Goal: Task Accomplishment & Management: Manage account settings

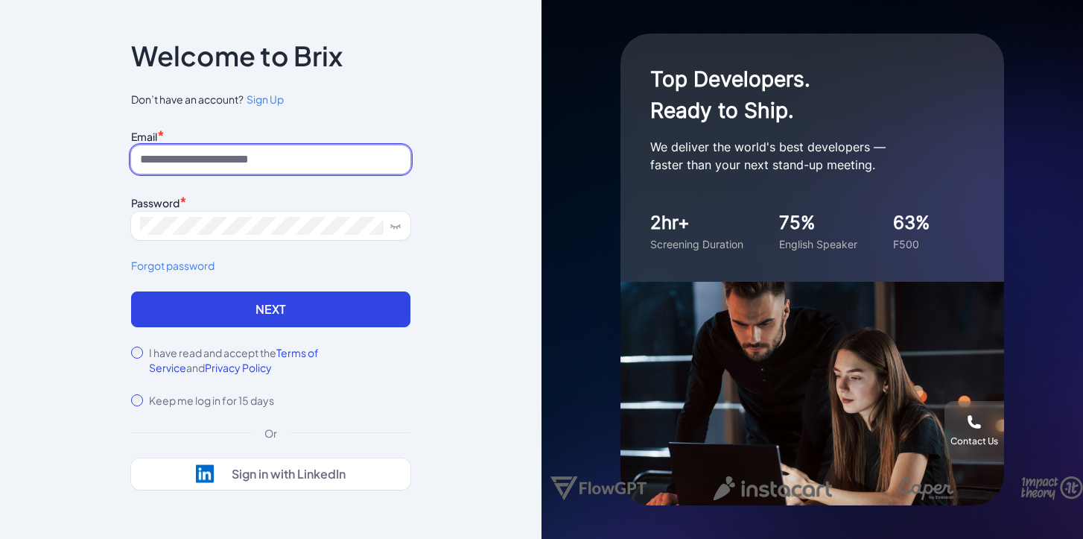
click at [232, 159] on input at bounding box center [270, 159] width 279 height 28
paste input "**********"
type input "**********"
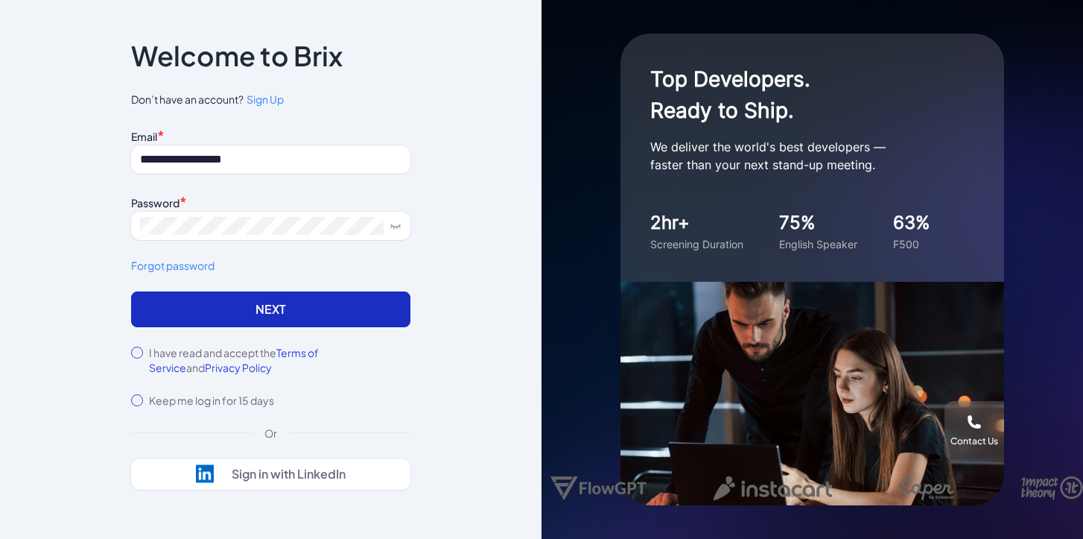
click at [235, 294] on button "Next" at bounding box center [270, 309] width 279 height 36
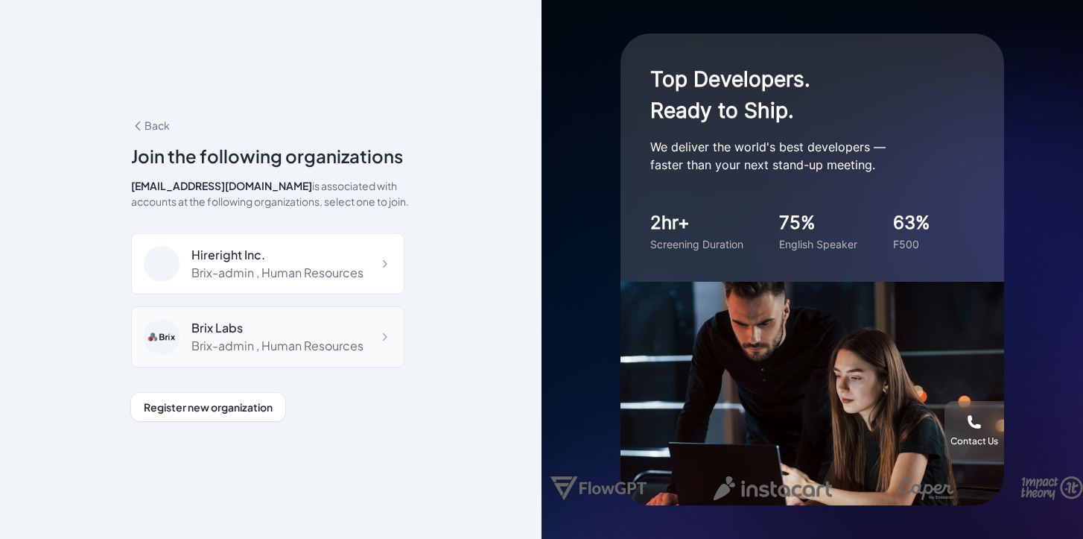
click at [287, 334] on div "Brix Labs" at bounding box center [277, 328] width 172 height 18
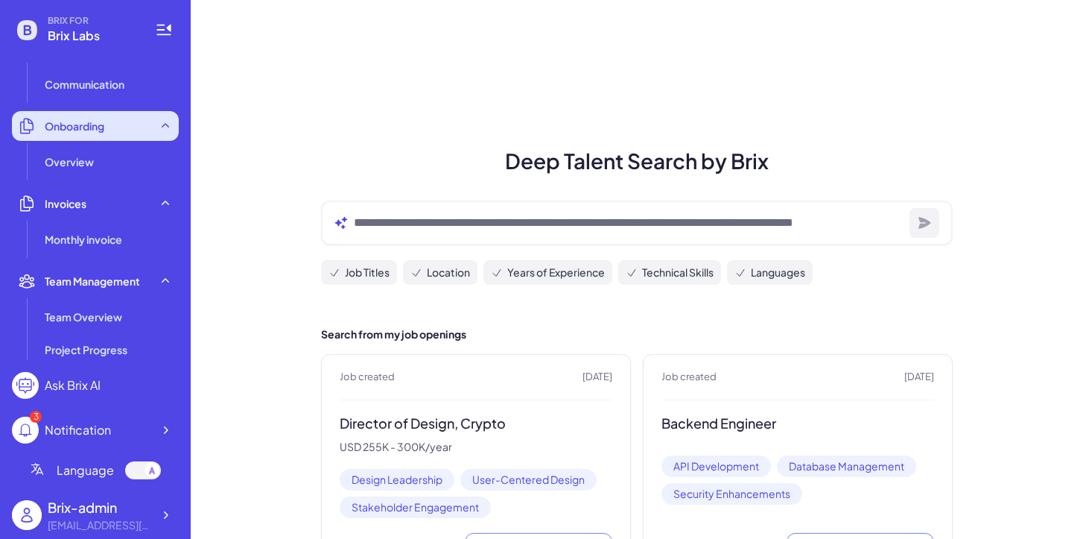
scroll to position [346, 0]
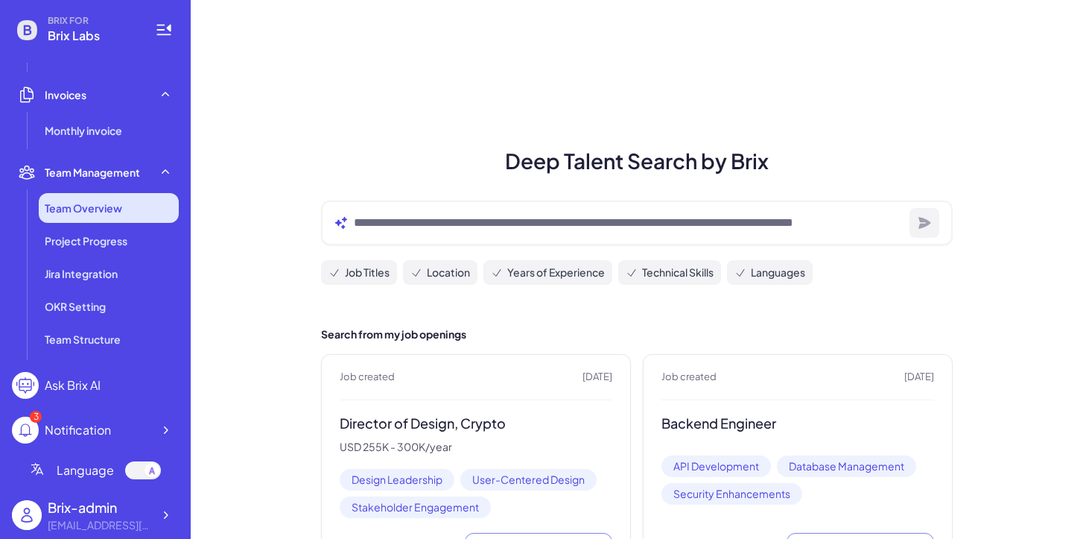
click at [113, 206] on span "Team Overview" at bounding box center [83, 207] width 77 height 15
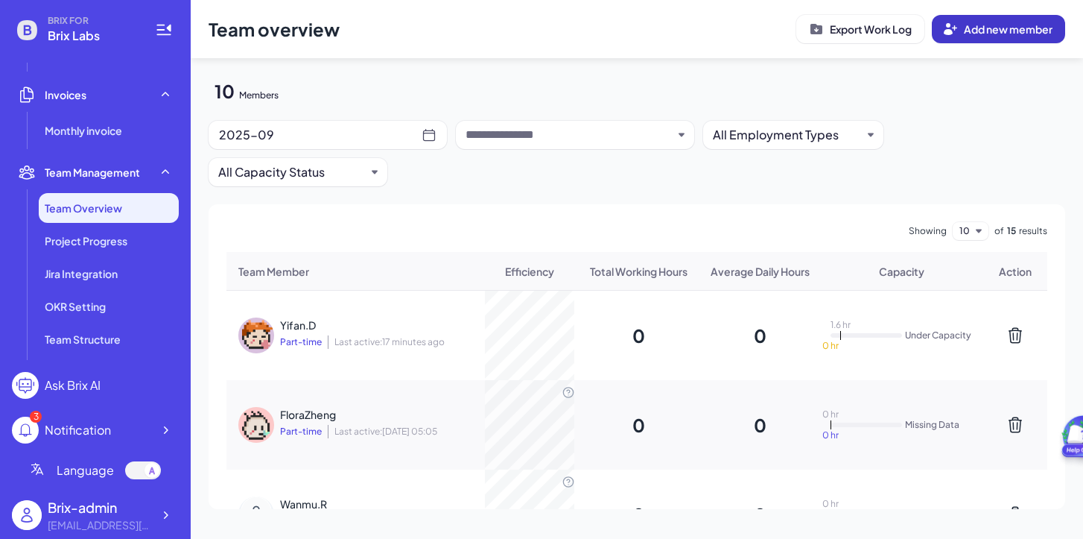
click at [975, 37] on button "Add new member" at bounding box center [998, 29] width 133 height 28
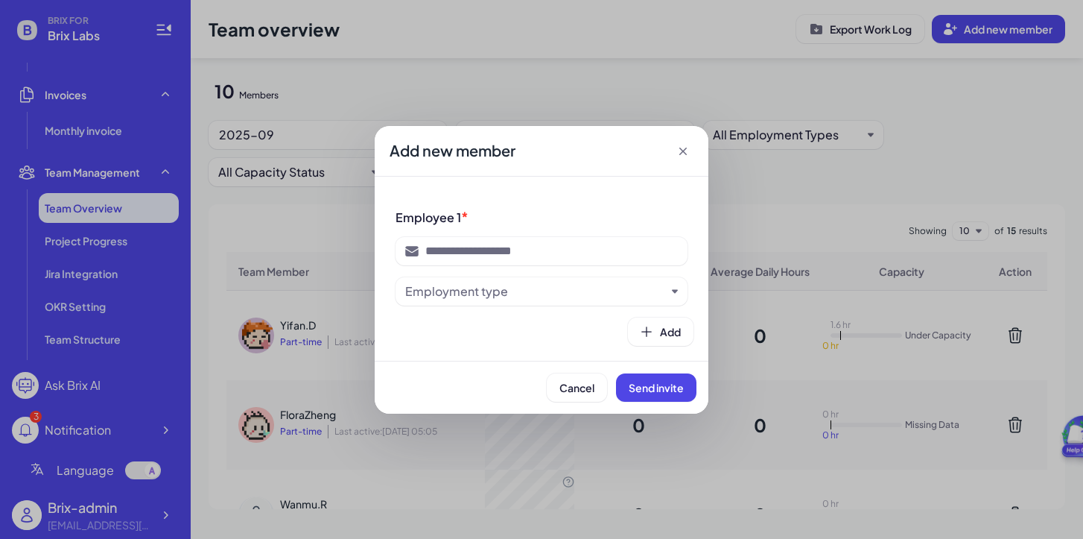
click at [548, 283] on div "Employment type" at bounding box center [535, 291] width 261 height 18
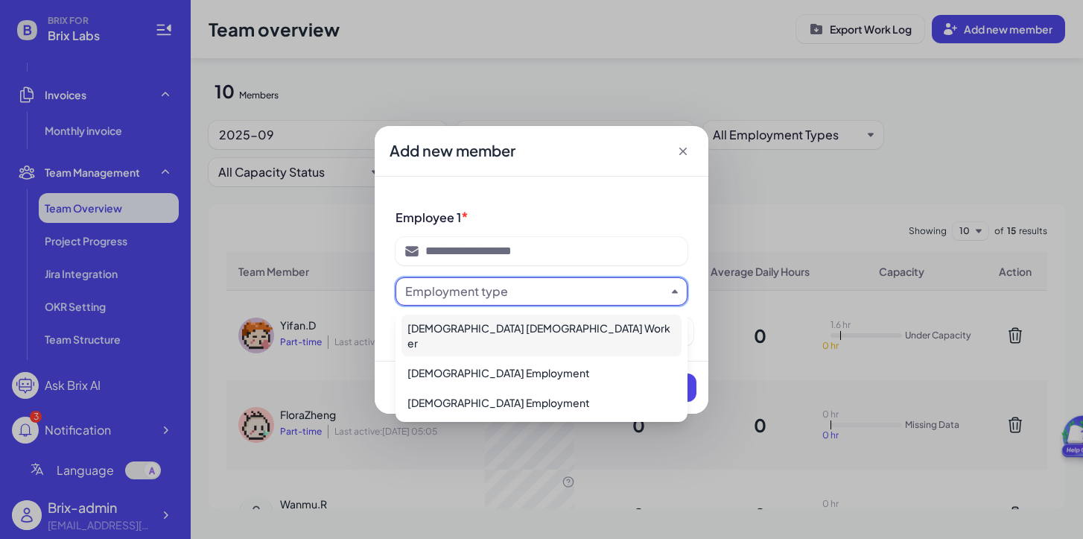
click at [758, 216] on div "Add new member Employee 1 * Employment type Add Cancel Send invite" at bounding box center [541, 269] width 1083 height 539
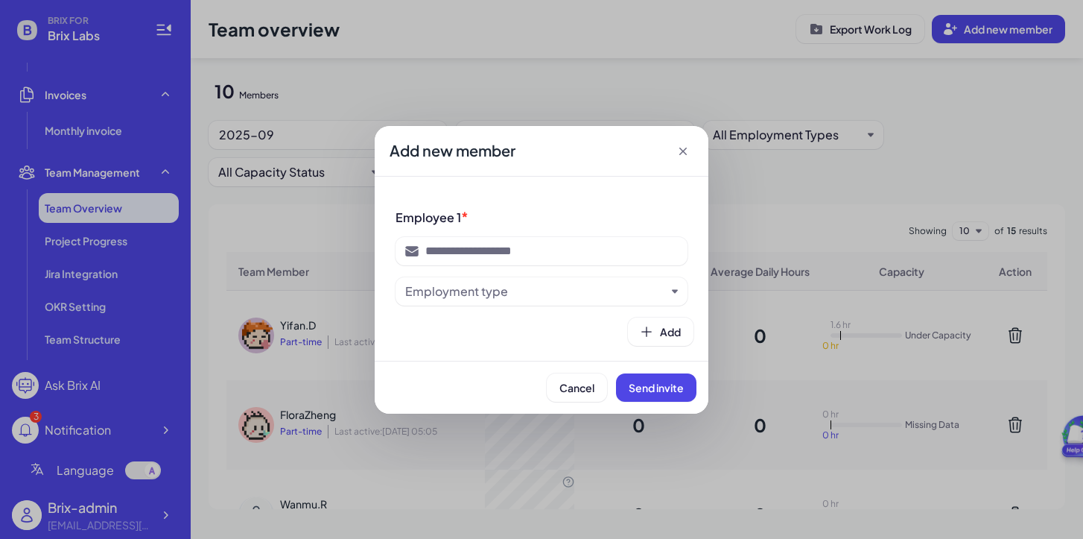
click at [683, 154] on icon at bounding box center [683, 151] width 15 height 15
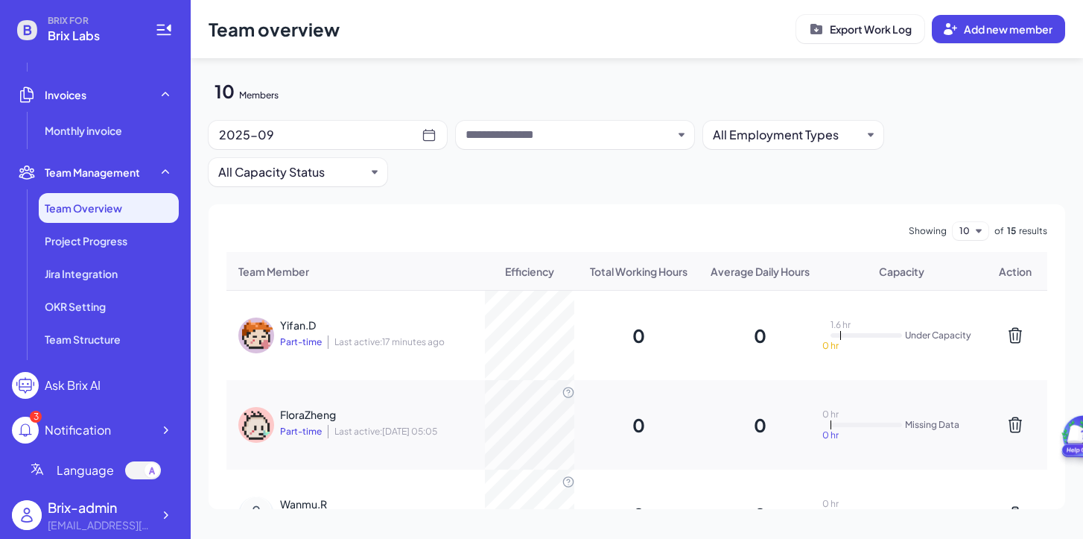
click at [348, 136] on div "2025-09" at bounding box center [320, 134] width 203 height 21
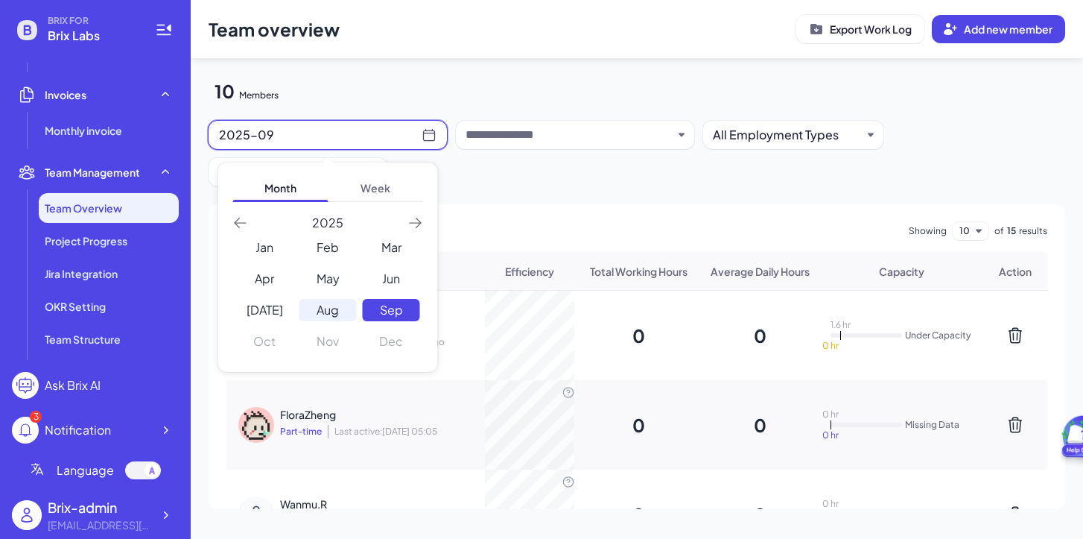
click at [320, 318] on div "Aug" at bounding box center [328, 310] width 57 height 22
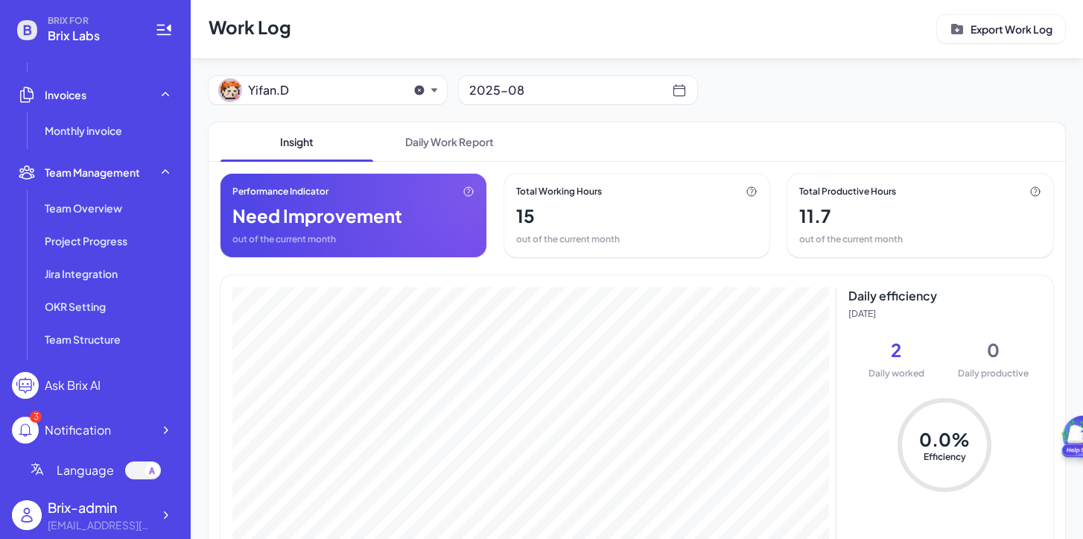
click at [401, 95] on button "Yifan.D" at bounding box center [312, 90] width 189 height 24
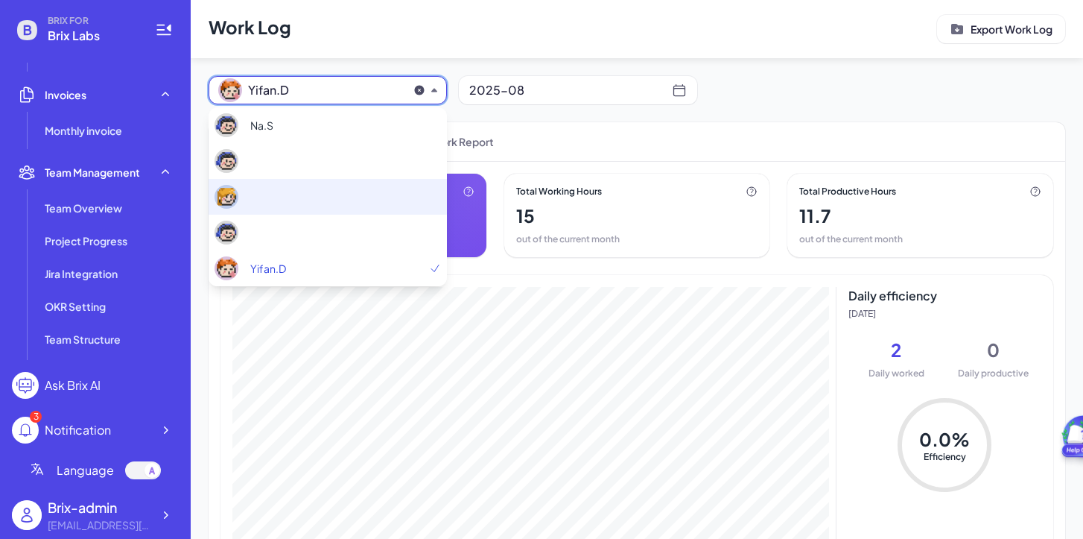
scroll to position [365, 0]
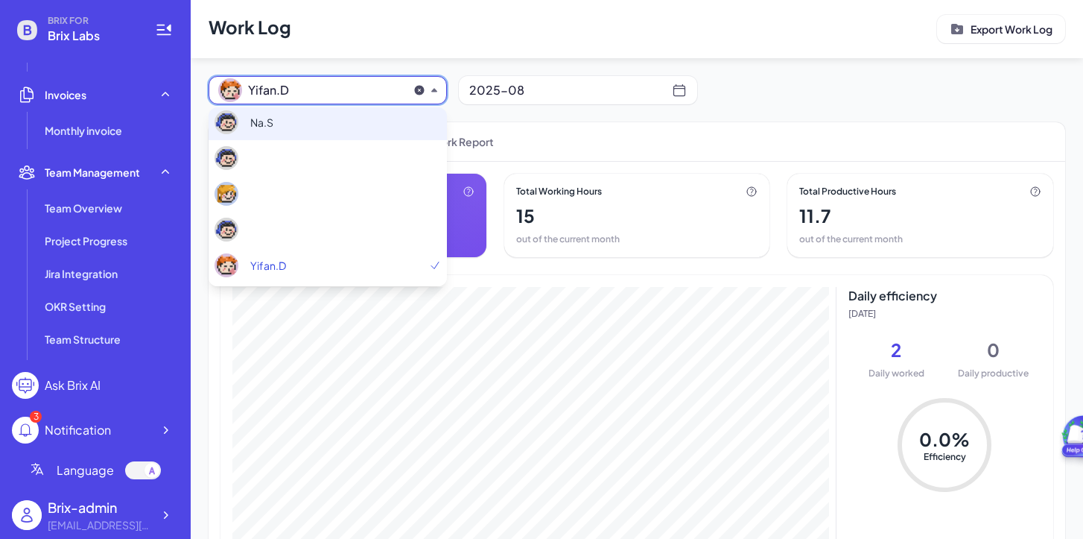
click at [320, 129] on div "Na.S" at bounding box center [328, 122] width 238 height 36
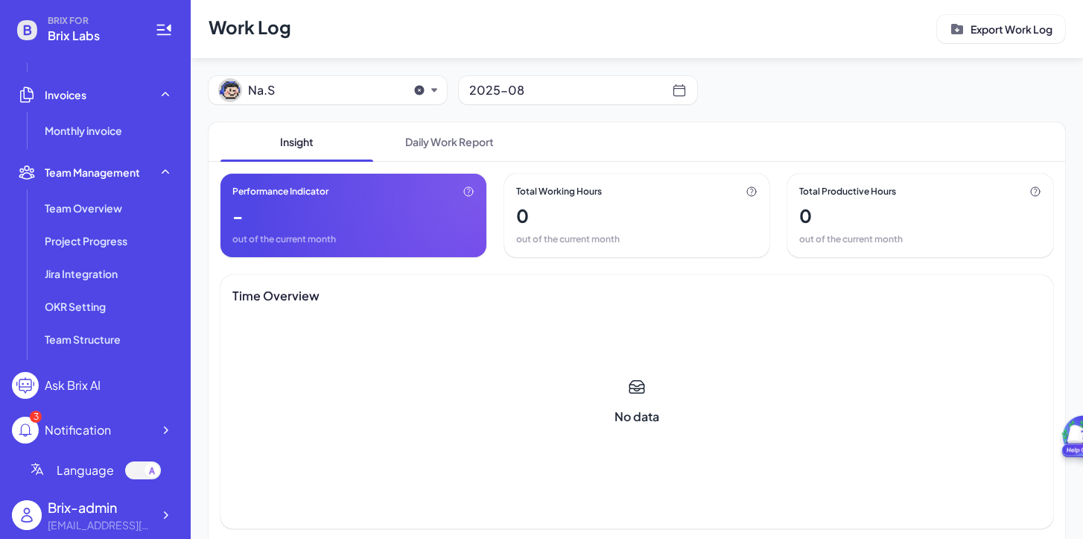
click at [332, 90] on span "Na.S" at bounding box center [322, 90] width 149 height 18
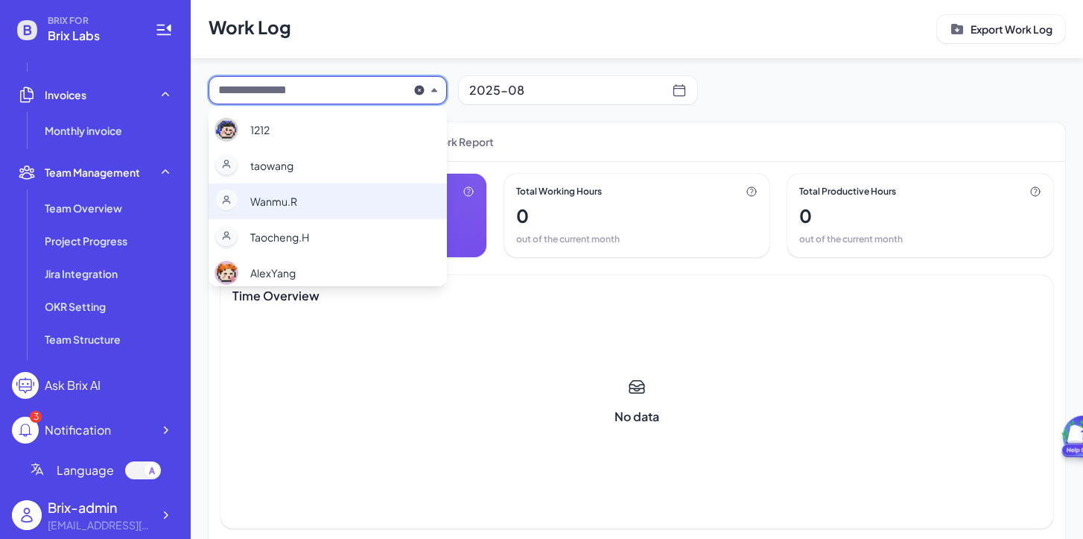
click at [316, 203] on div "Wanmu.R" at bounding box center [328, 201] width 238 height 36
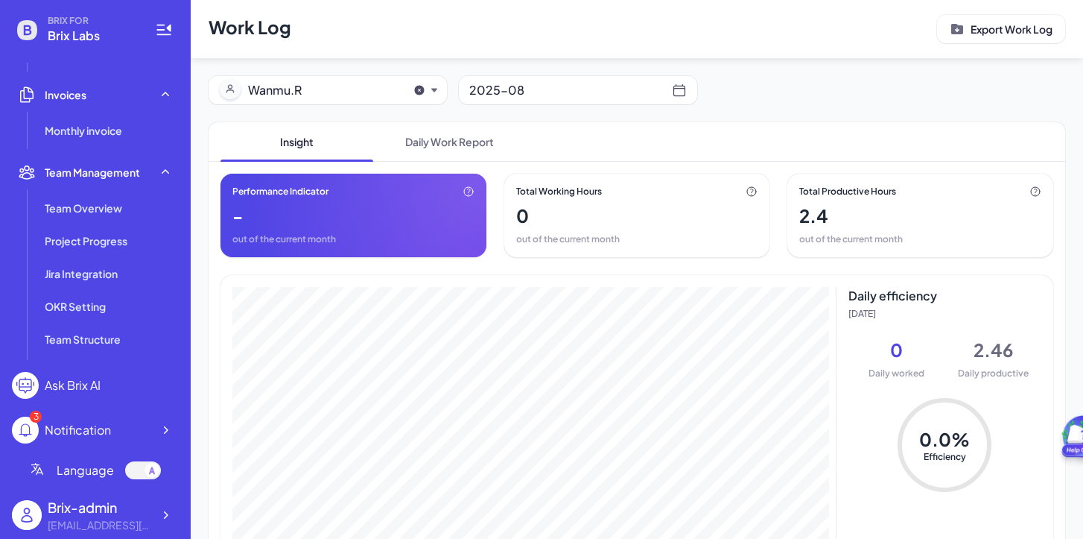
click at [505, 92] on div "2025-08" at bounding box center [570, 90] width 203 height 21
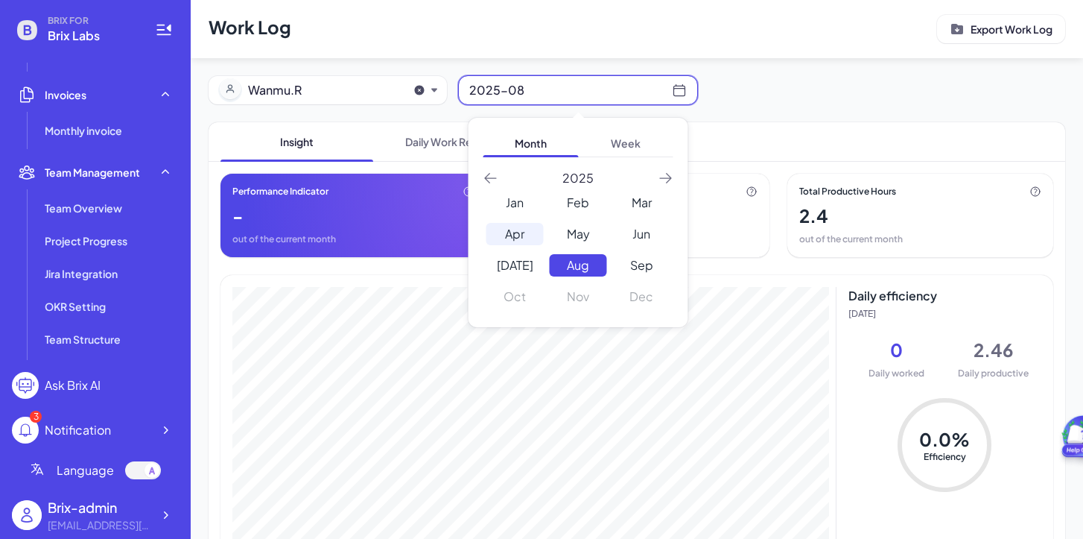
click at [526, 232] on div "Apr" at bounding box center [515, 234] width 57 height 22
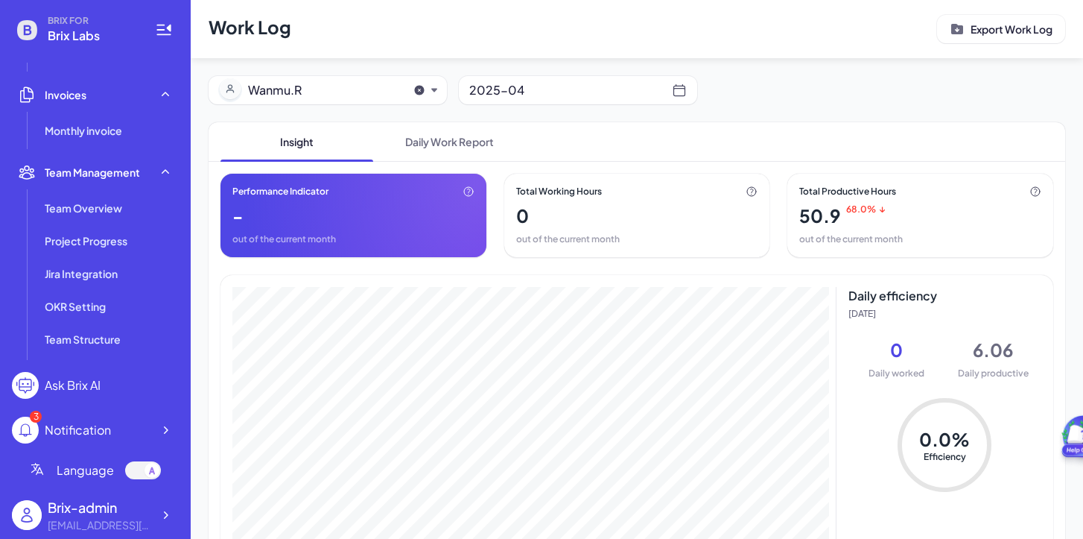
click at [514, 90] on div "2025-04" at bounding box center [570, 90] width 203 height 21
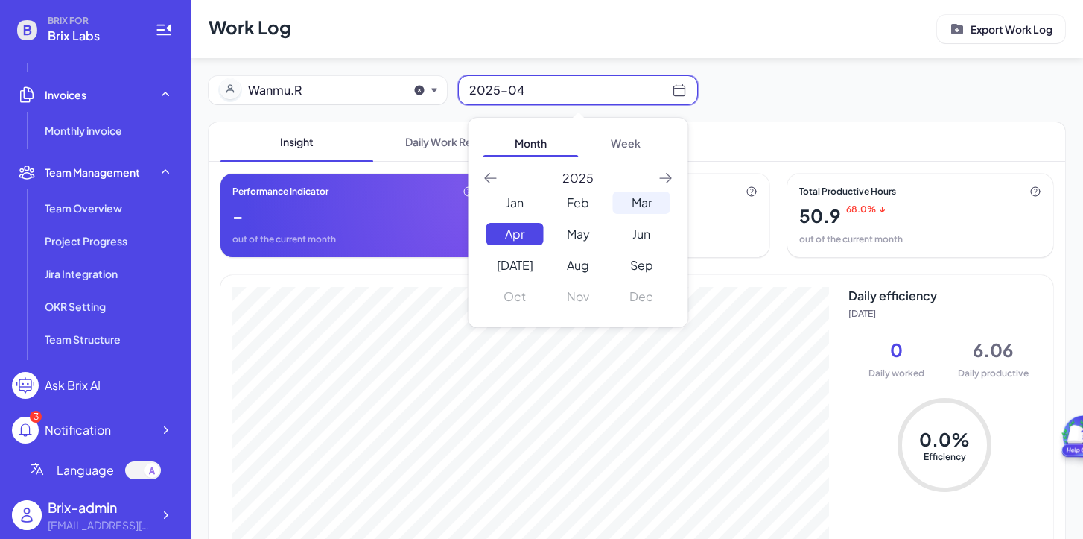
click at [643, 206] on div "Mar" at bounding box center [641, 202] width 57 height 22
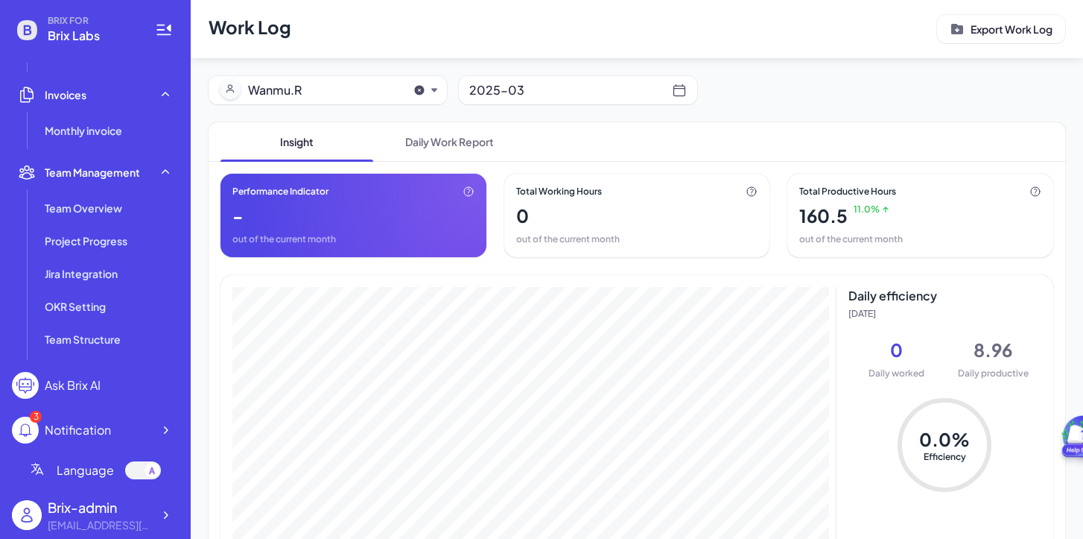
click at [586, 101] on div "2025-03" at bounding box center [578, 90] width 238 height 28
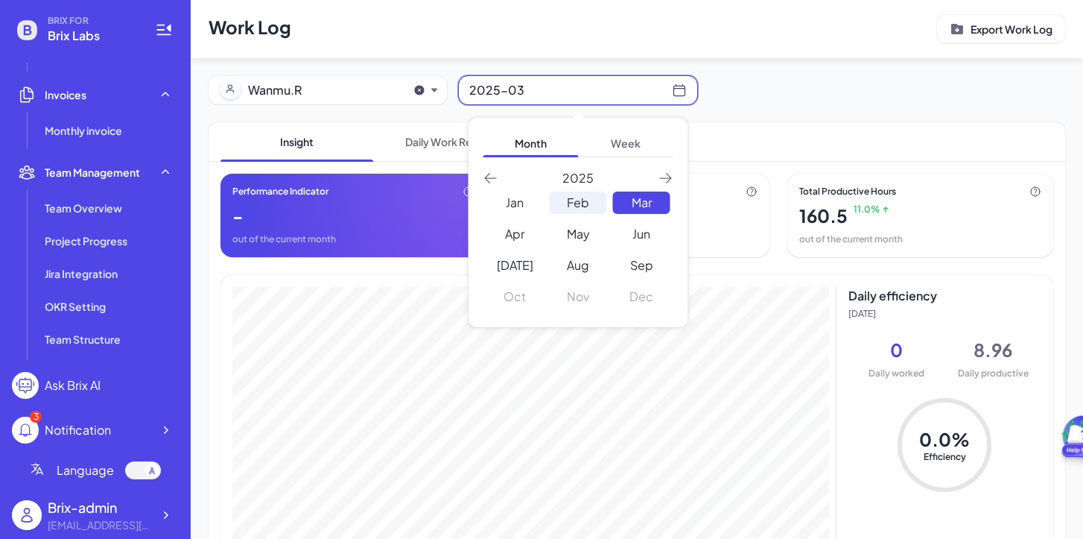
click at [583, 203] on div "Feb" at bounding box center [578, 202] width 57 height 22
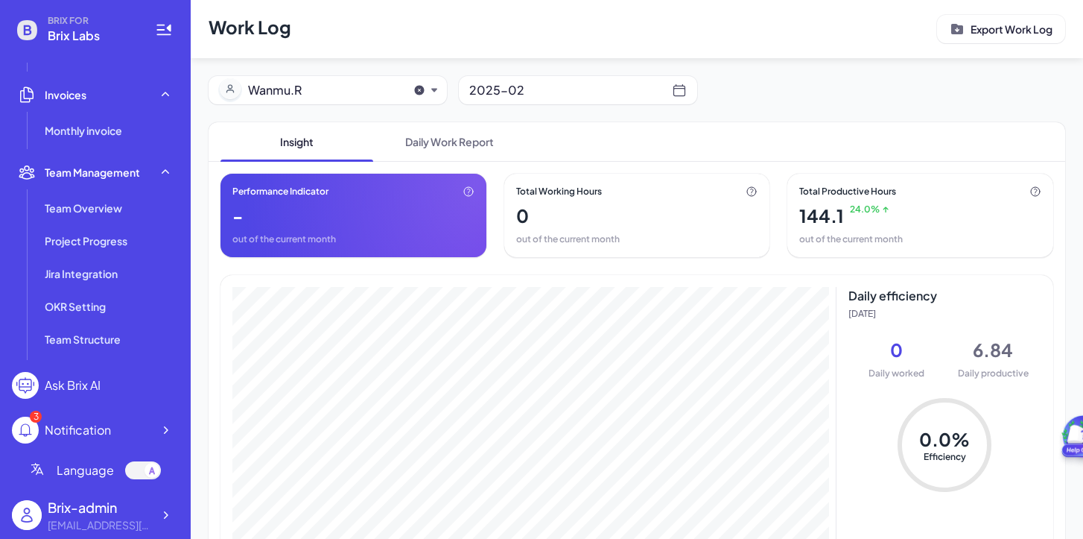
click at [340, 91] on span "Wanmu.R" at bounding box center [322, 90] width 149 height 18
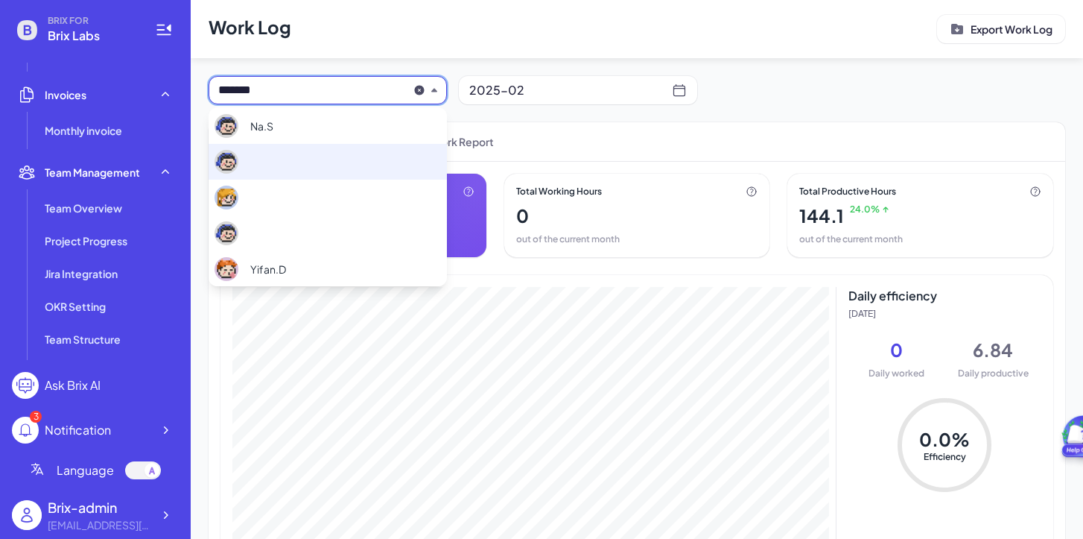
scroll to position [367, 0]
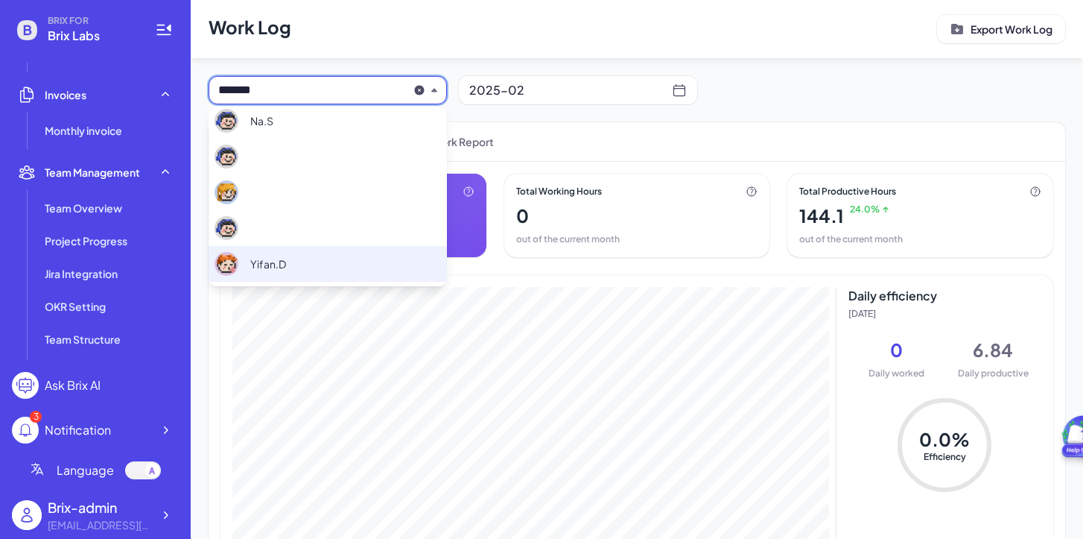
click at [333, 253] on div "Yifan.D" at bounding box center [328, 264] width 238 height 36
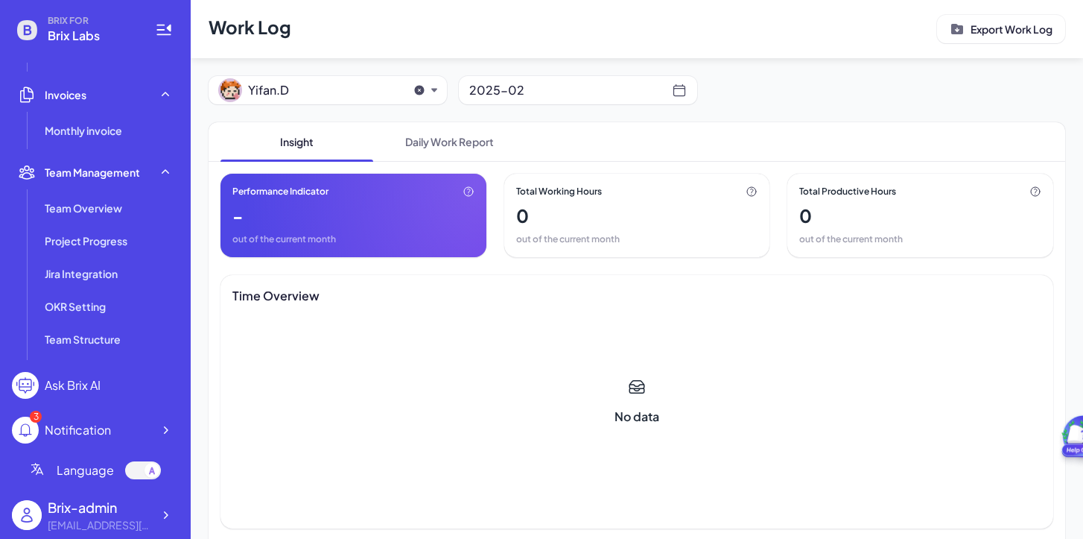
click at [505, 92] on div "2025-02" at bounding box center [570, 90] width 203 height 21
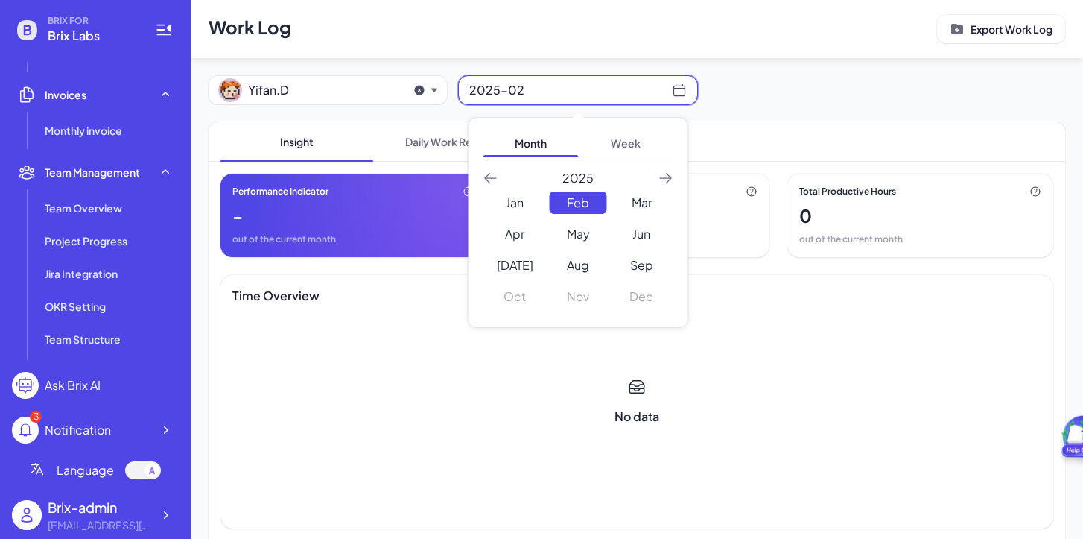
click at [583, 265] on div "Aug" at bounding box center [578, 265] width 57 height 22
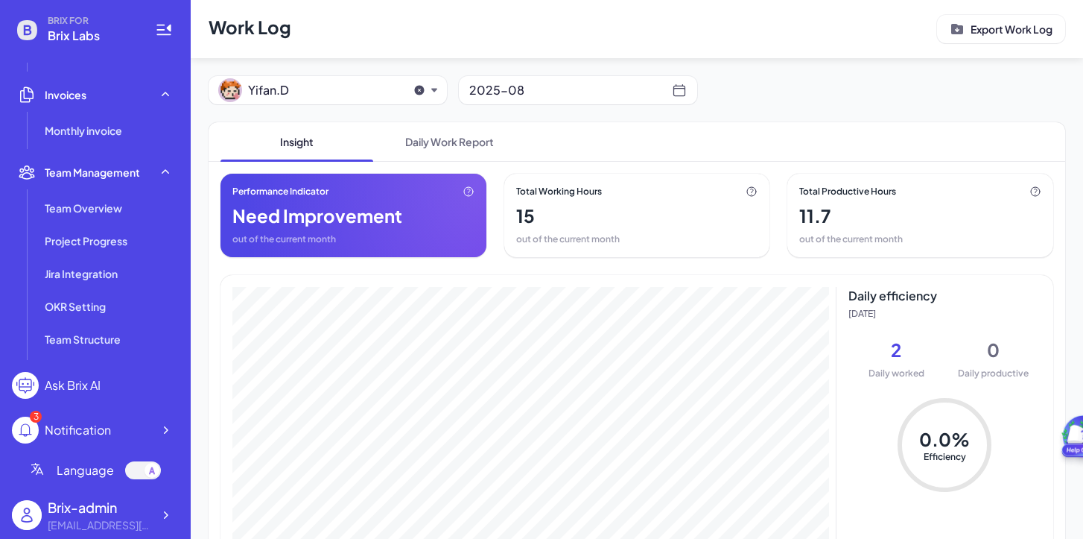
click at [565, 99] on div "2025-08" at bounding box center [570, 90] width 203 height 21
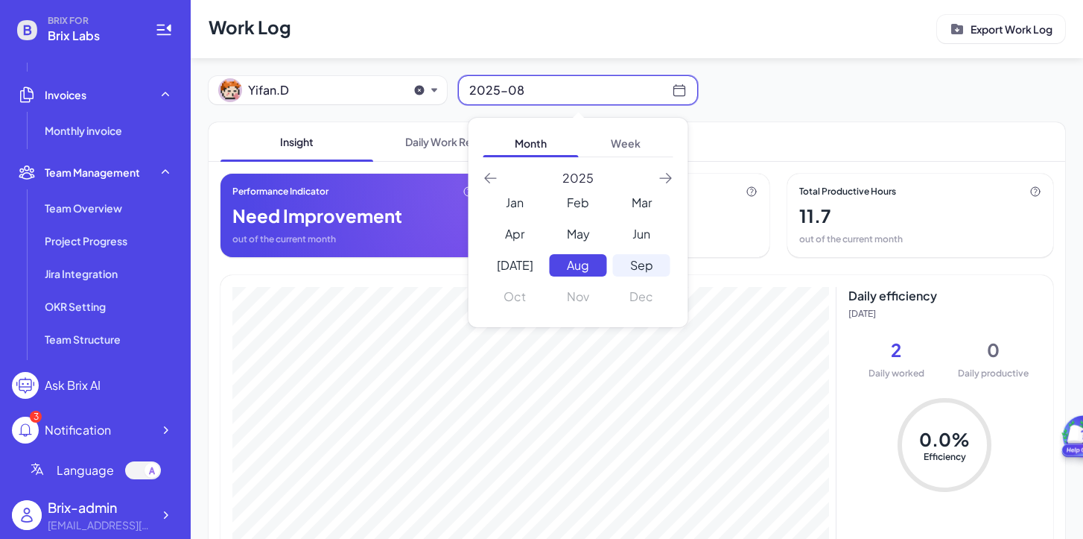
click at [643, 261] on div "Sep" at bounding box center [641, 265] width 57 height 22
